Goal: Find contact information: Find contact information

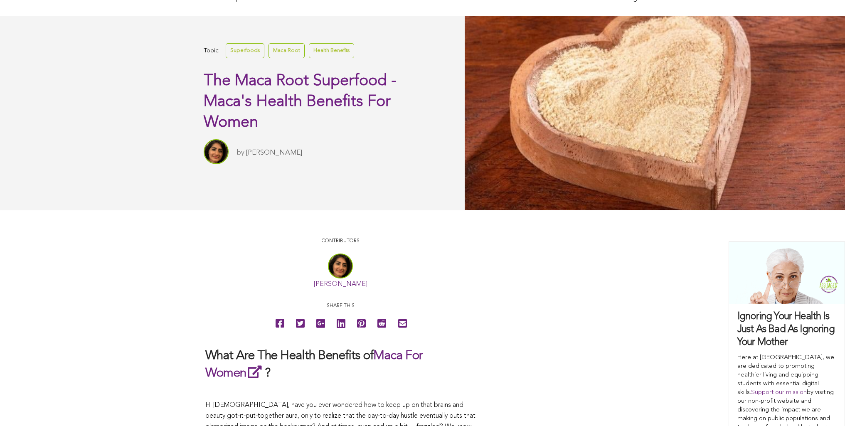
scroll to position [3, 0]
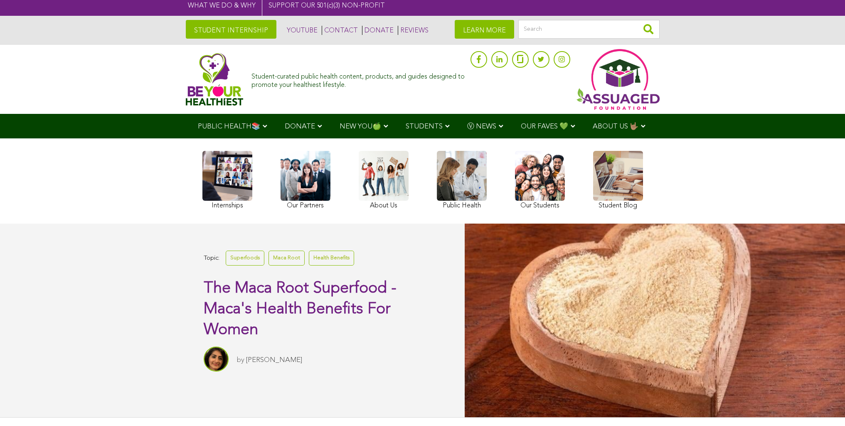
click at [322, 29] on link "CONTACT" at bounding box center [340, 30] width 36 height 9
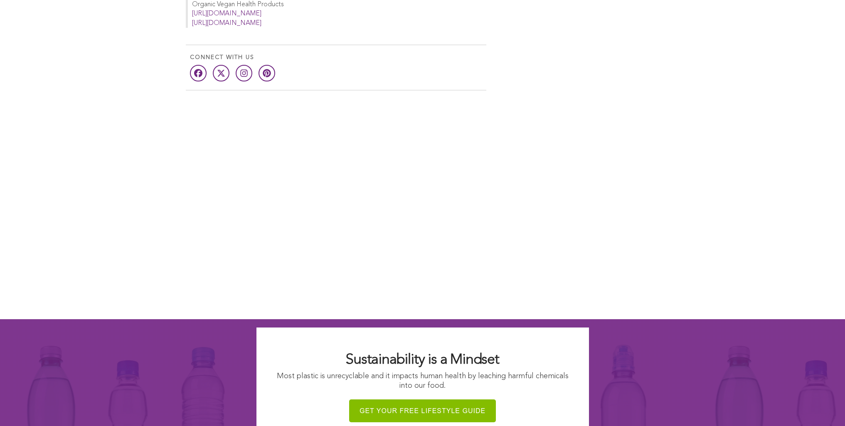
scroll to position [742, 0]
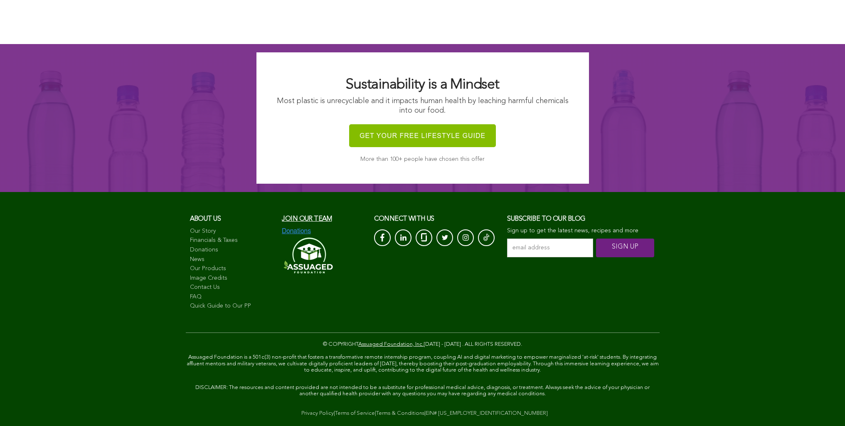
scroll to position [836, 0]
click at [190, 274] on link "Image Credits" at bounding box center [232, 278] width 84 height 8
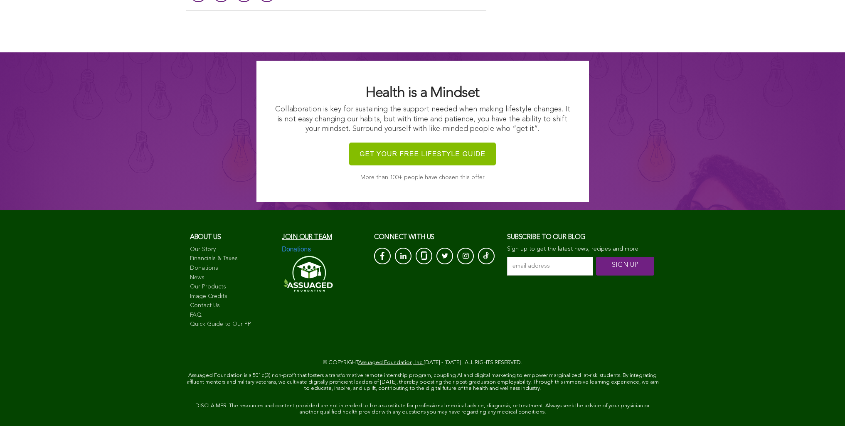
scroll to position [697, 0]
